Goal: Transaction & Acquisition: Purchase product/service

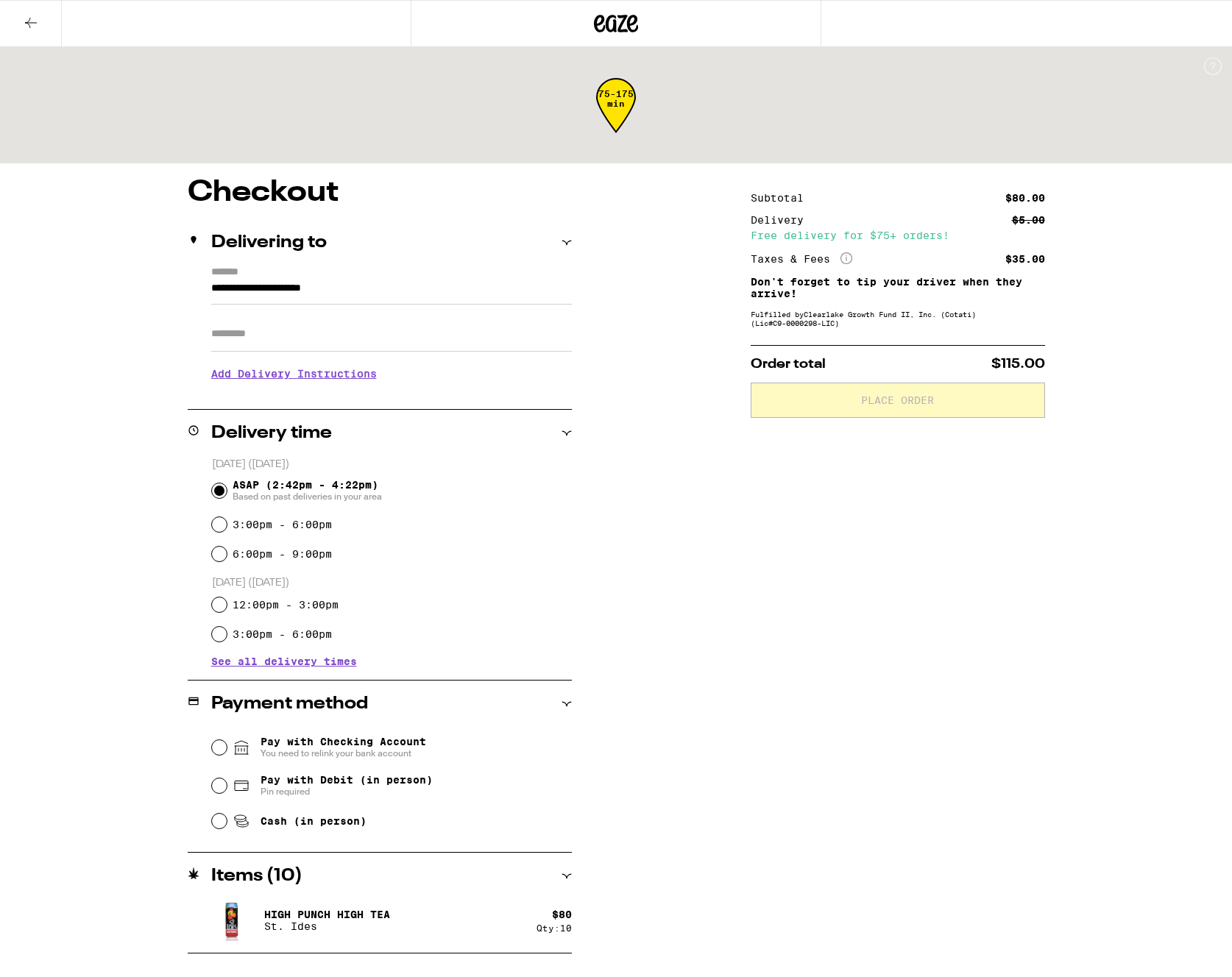
click at [28, 22] on icon at bounding box center [30, 22] width 17 height 17
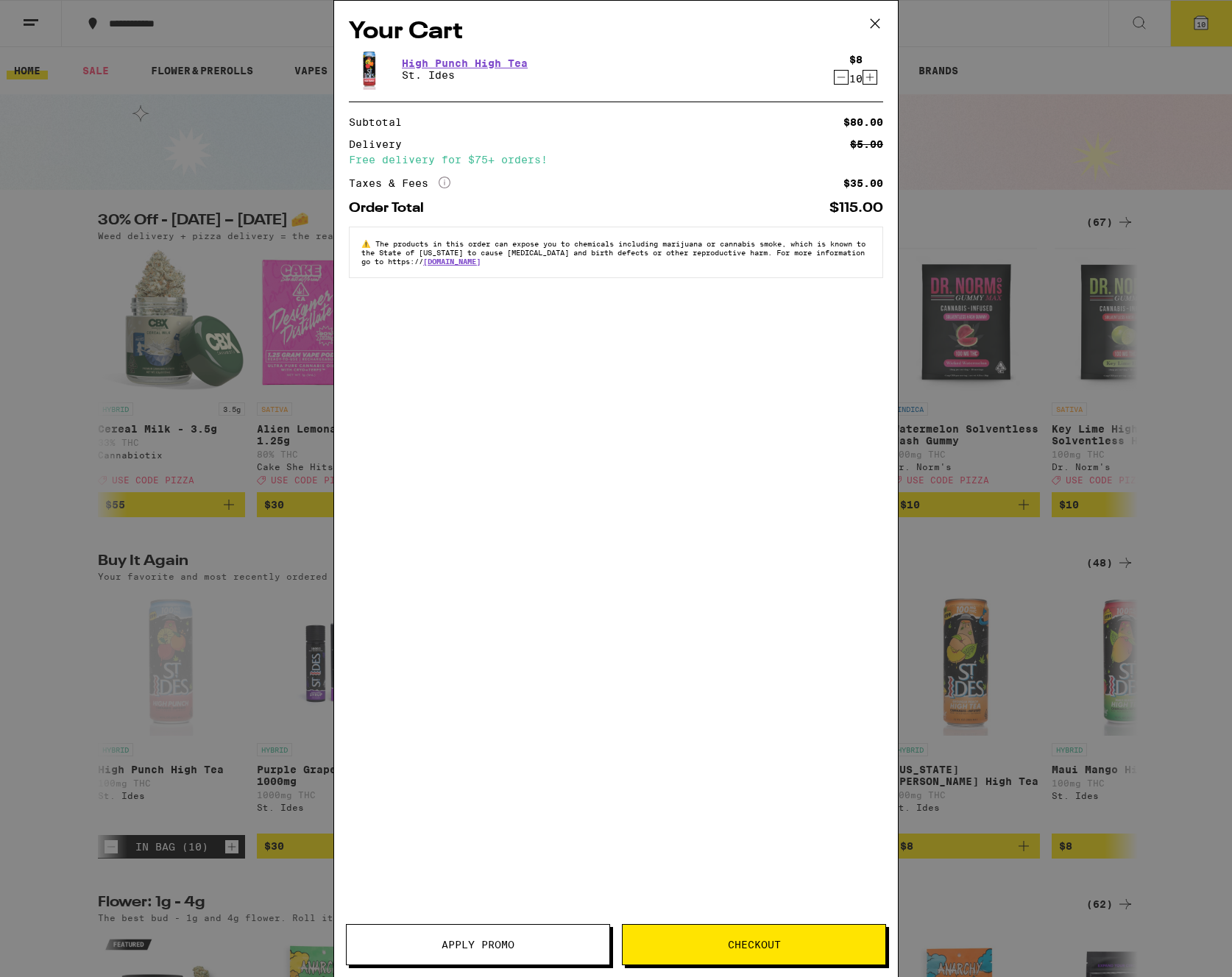
click at [839, 77] on icon "Decrement" at bounding box center [841, 76] width 14 height 17
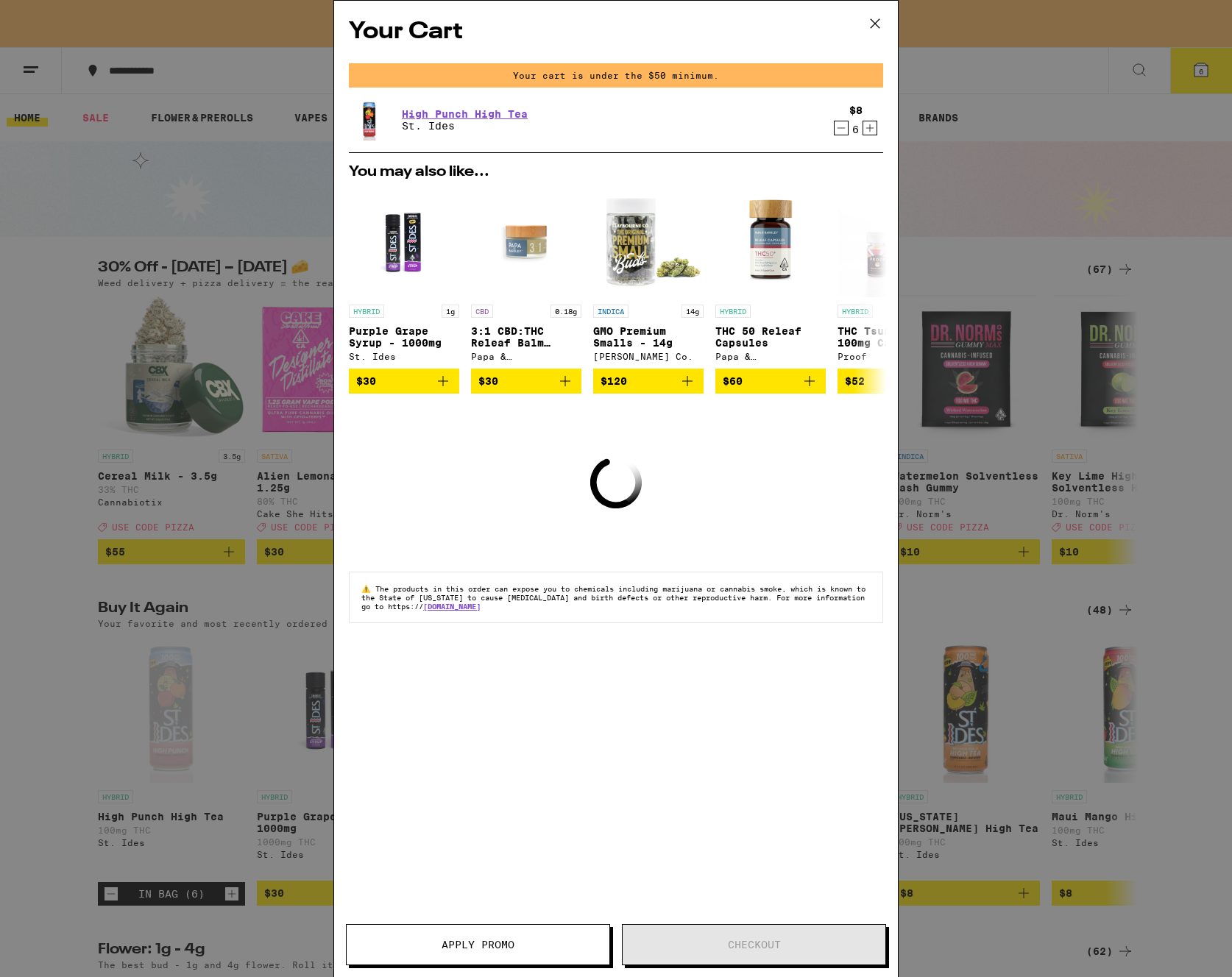
click at [839, 76] on div "Your cart is under the $50 minimum." at bounding box center [615, 75] width 534 height 24
click at [836, 131] on icon "Decrement" at bounding box center [841, 127] width 14 height 17
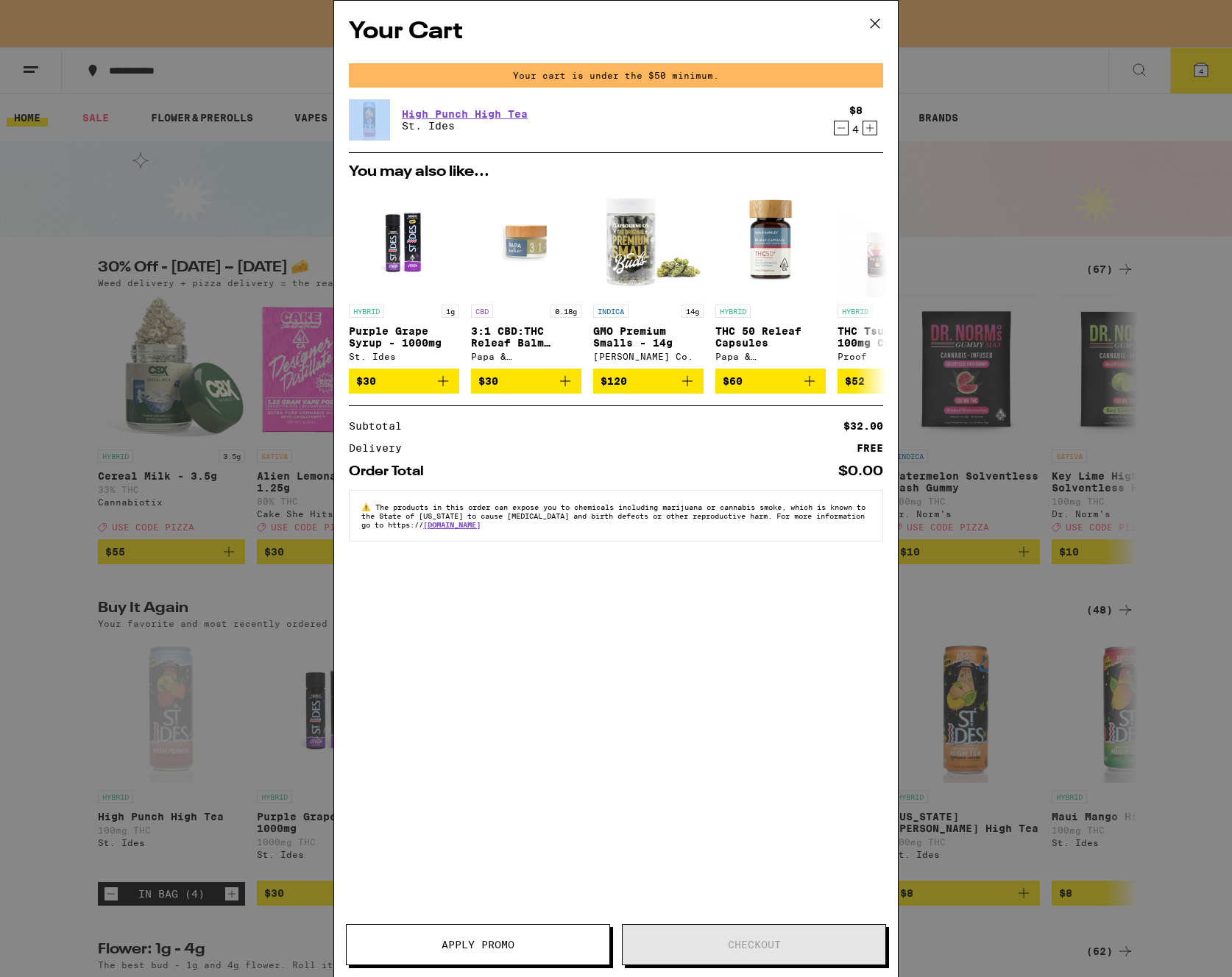
drag, startPoint x: 836, startPoint y: 131, endPoint x: 842, endPoint y: 127, distance: 7.2
click at [842, 127] on icon "Decrement" at bounding box center [841, 127] width 14 height 17
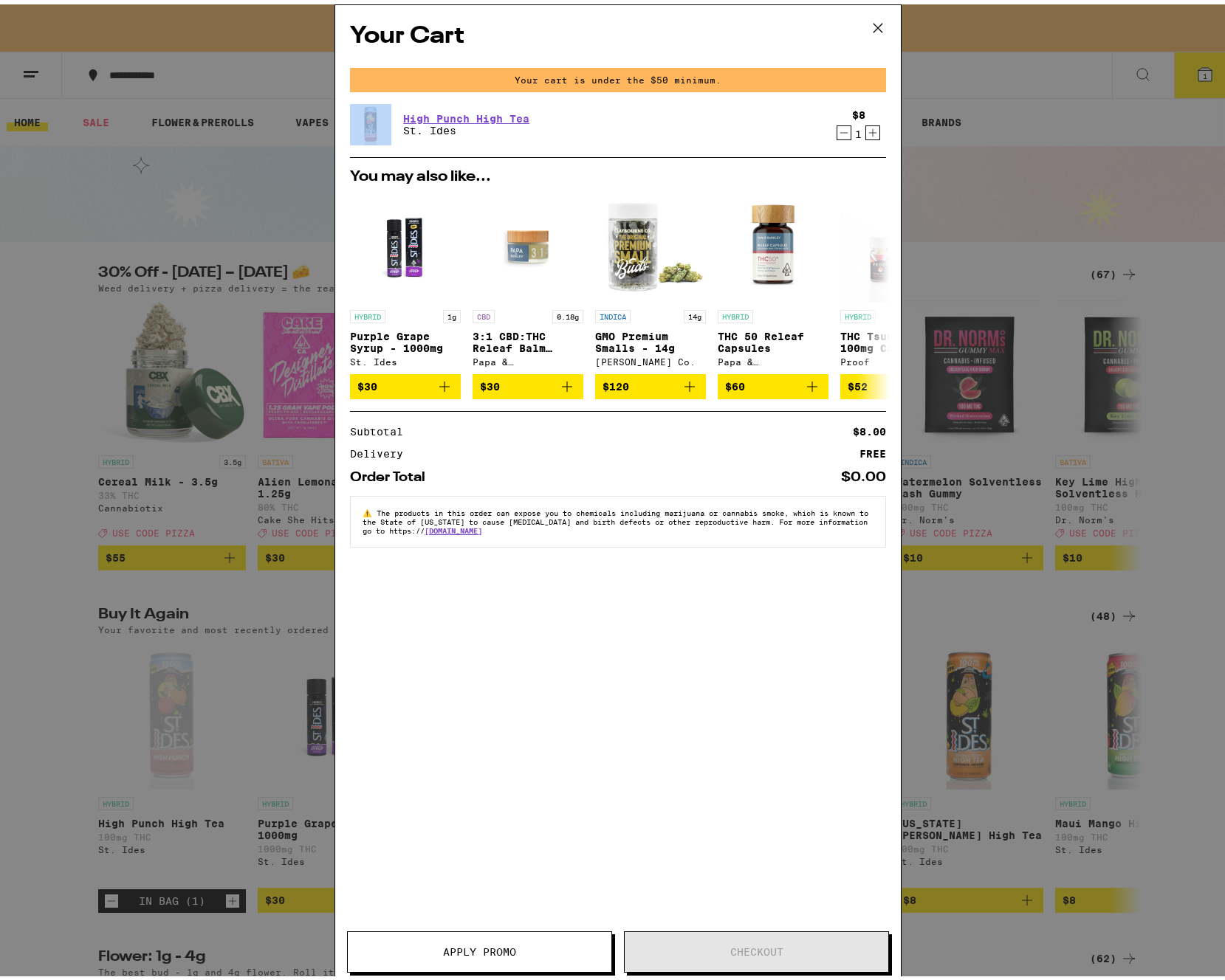
click at [845, 127] on div "Your Cart Your cart is under the $50 minimum. High Punch High Tea St. Ides $8 1…" at bounding box center [618, 490] width 1236 height 980
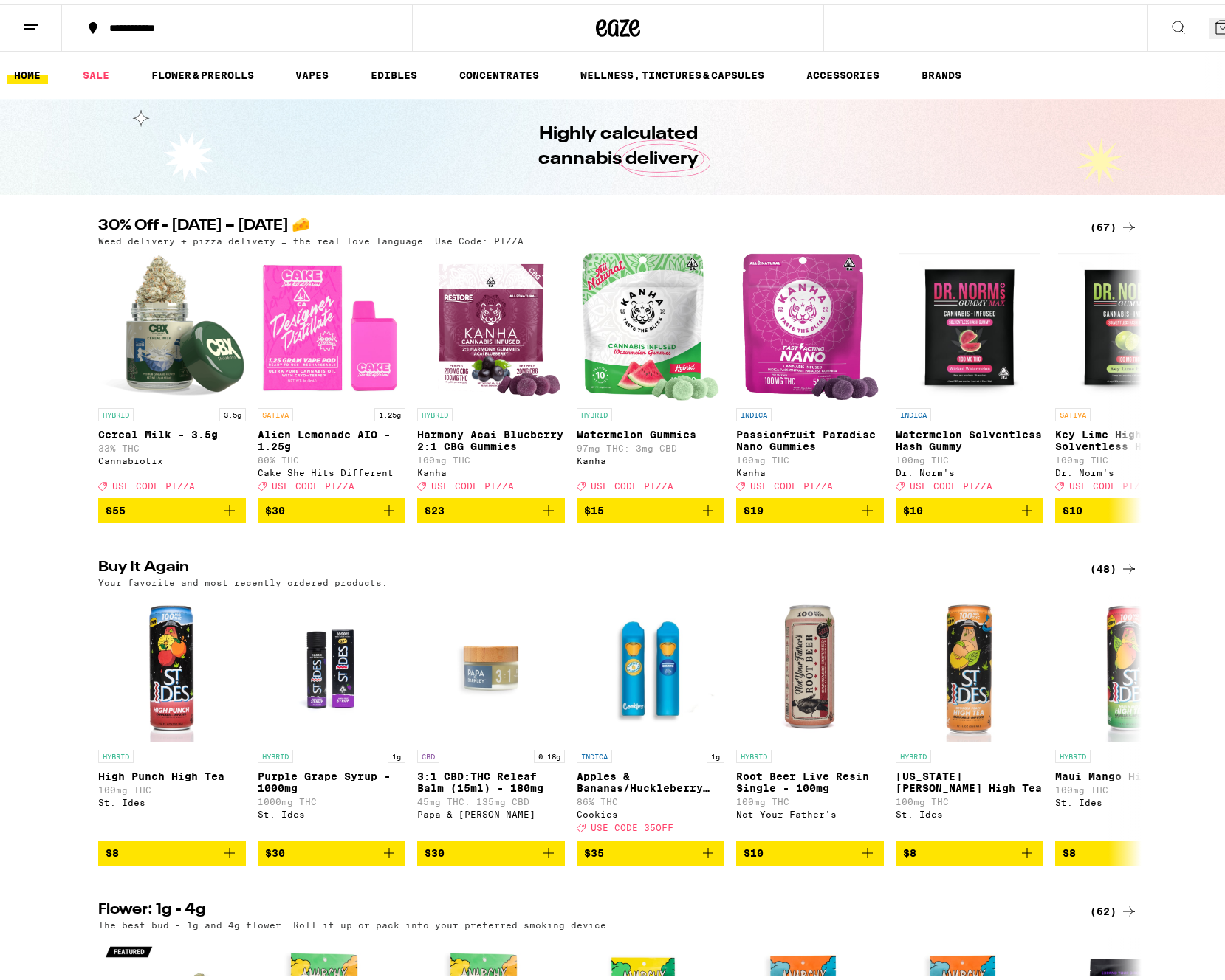
click at [1113, 221] on div "(67)" at bounding box center [1113, 222] width 48 height 17
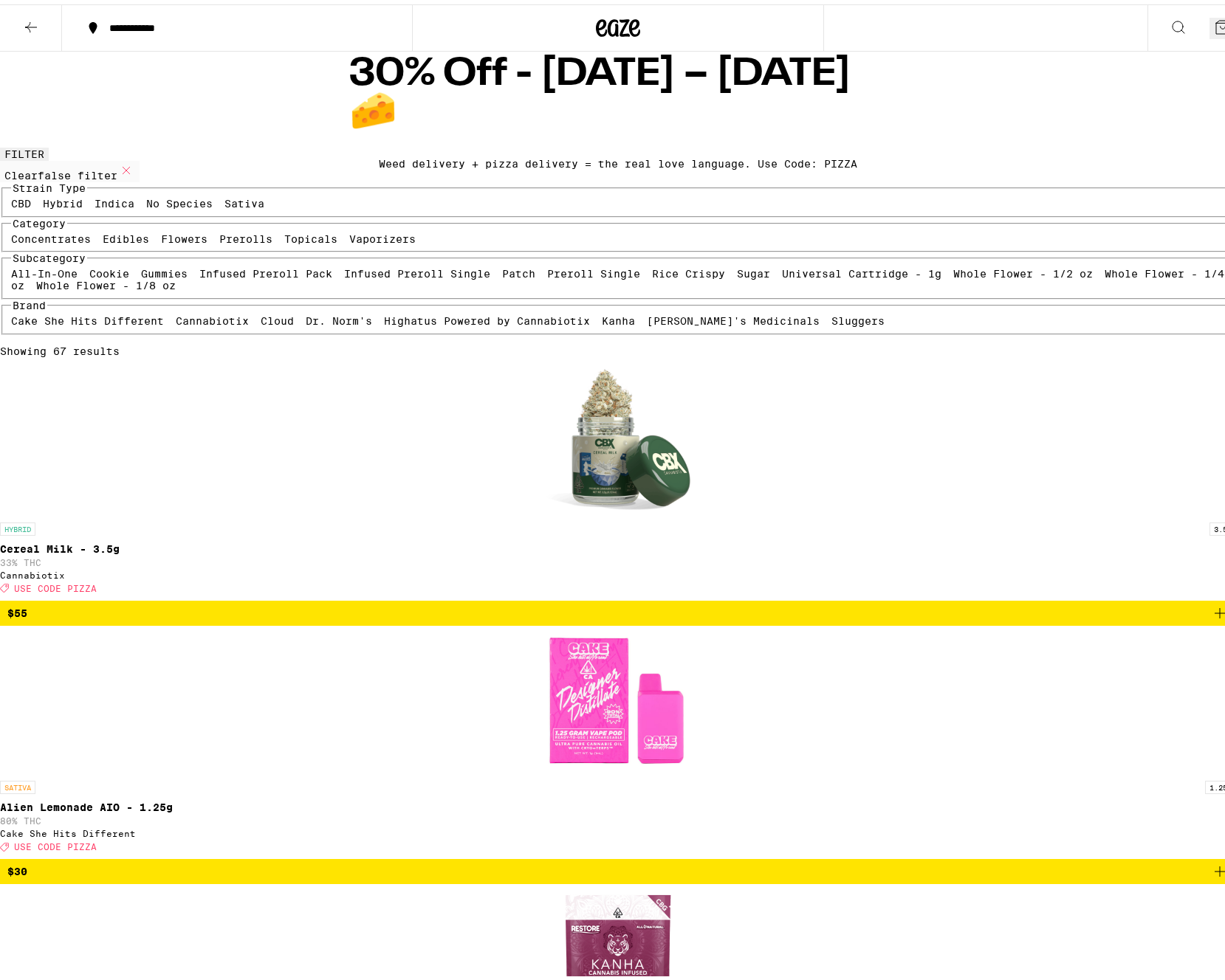
click at [35, 23] on icon at bounding box center [30, 22] width 17 height 17
